Goal: Use online tool/utility: Utilize a website feature to perform a specific function

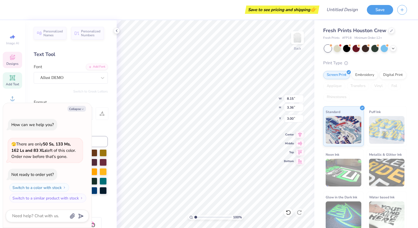
type textarea "x"
type textarea "20"
type textarea "x"
type textarea "202"
type textarea "x"
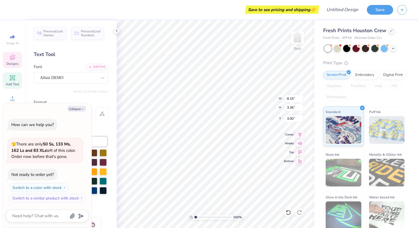
type textarea "2021"
type textarea "x"
type input "3.00"
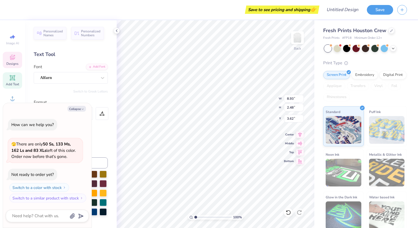
type textarea "x"
type textarea "GPHIT"
type textarea "x"
type textarea "GPHITT"
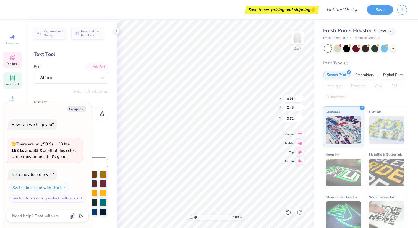
type textarea "x"
type textarea "GPHITTB"
type textarea "x"
type textarea "GPHITTBE"
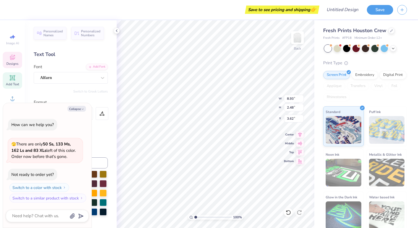
type textarea "x"
type input "8.21"
type input "3.40"
type input "3.00"
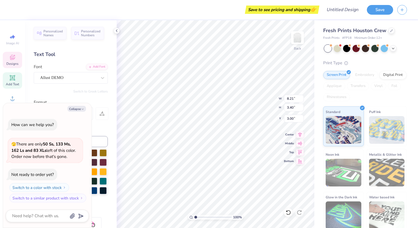
type textarea "x"
type input "14.31"
type input "1.88"
type input "4.09"
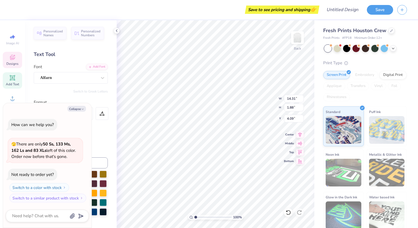
type textarea "x"
type textarea "PHITTBE"
type textarea "x"
type textarea "PHTTBE"
type textarea "x"
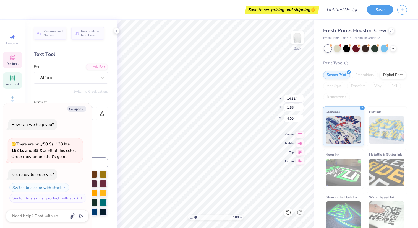
type textarea "PTTBE"
type textarea "x"
type textarea "TTBE"
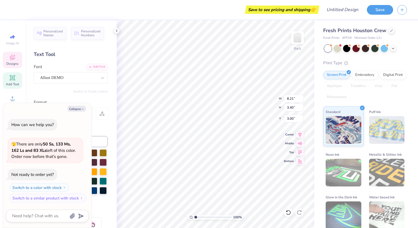
type textarea "x"
type input "7.05"
type textarea "x"
type input "7.31"
type input "1.83"
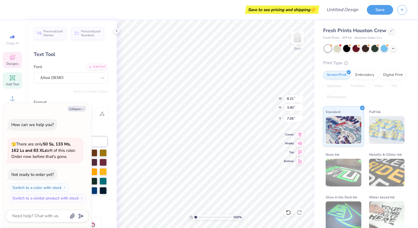
type input "4.12"
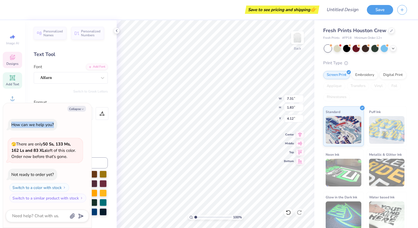
drag, startPoint x: 51, startPoint y: 107, endPoint x: 52, endPoint y: 128, distance: 21.3
click at [52, 128] on div "Collapse How can we help you? 🫣 There are only 50 Ss, 133 Ms, 162 Ls and 83 XLs…" at bounding box center [47, 165] width 88 height 125
click at [77, 108] on button "Collapse" at bounding box center [76, 109] width 19 height 6
type textarea "x"
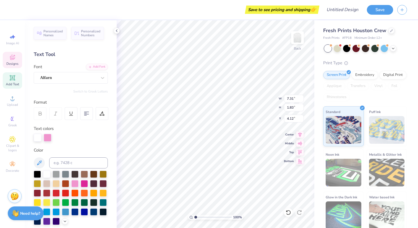
type input "8.21"
type input "3.40"
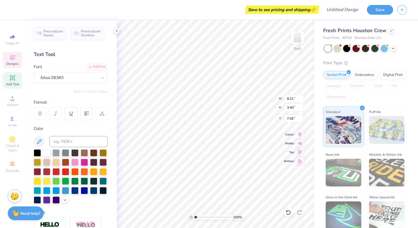
type input "3.33"
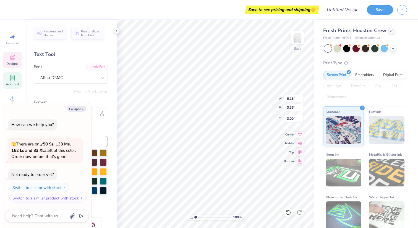
type textarea "x"
type textarea "2"
type textarea "x"
type textarea "20"
type textarea "x"
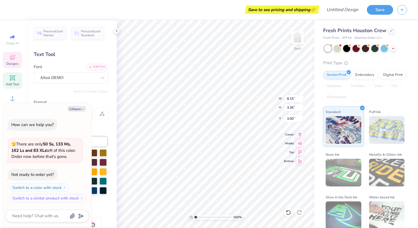
type textarea "202"
type textarea "x"
type textarea "2021"
type textarea "x"
type input "3.62"
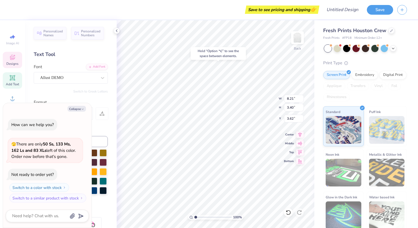
type textarea "x"
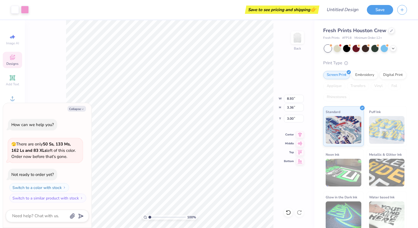
type textarea "x"
type input "8.15"
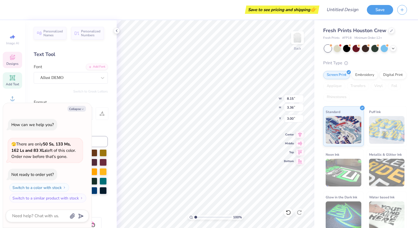
type textarea "x"
type textarea "874"
type textarea "x"
type textarea "2874"
type textarea "x"
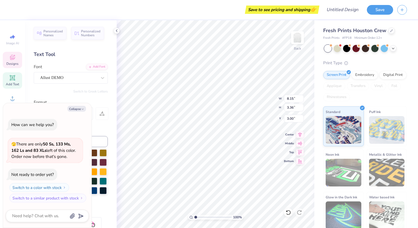
type textarea "20874"
type textarea "x"
type textarea "2021874"
type textarea "x"
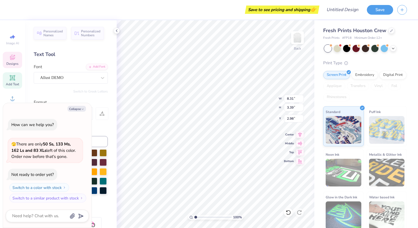
type textarea "2021"
type textarea "x"
type input "3.00"
type textarea "x"
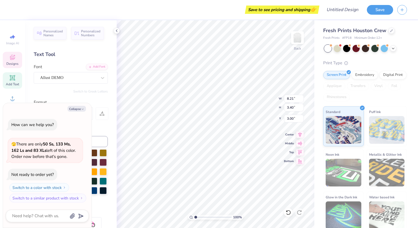
type input "6.84"
type textarea "x"
type input "8.93"
type input "2.48"
type input "3.62"
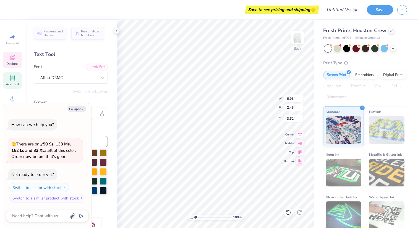
type textarea "x"
type input "3.60"
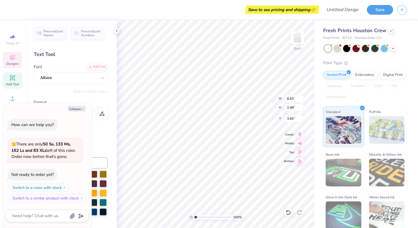
type textarea "x"
type textarea "T"
type textarea "x"
type textarea "TT"
type textarea "x"
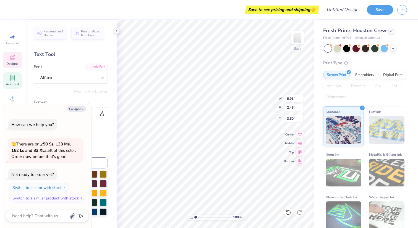
type textarea "TTB"
type textarea "x"
type textarea "TTBE"
type textarea "x"
type input "8.21"
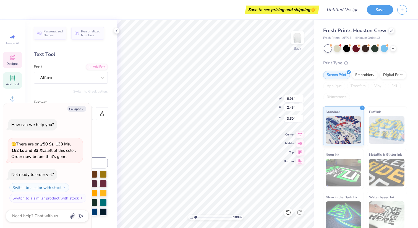
type input "3.40"
type input "6.84"
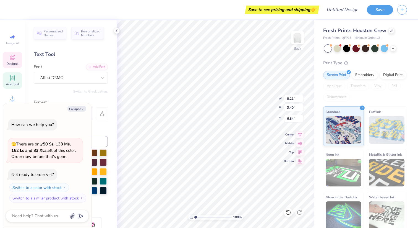
type textarea "x"
type input "3.36"
click at [80, 109] on button "Collapse" at bounding box center [76, 109] width 19 height 6
type textarea "x"
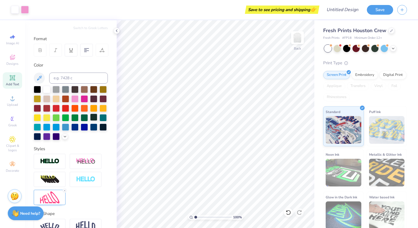
scroll to position [94, 0]
